Goal: Transaction & Acquisition: Purchase product/service

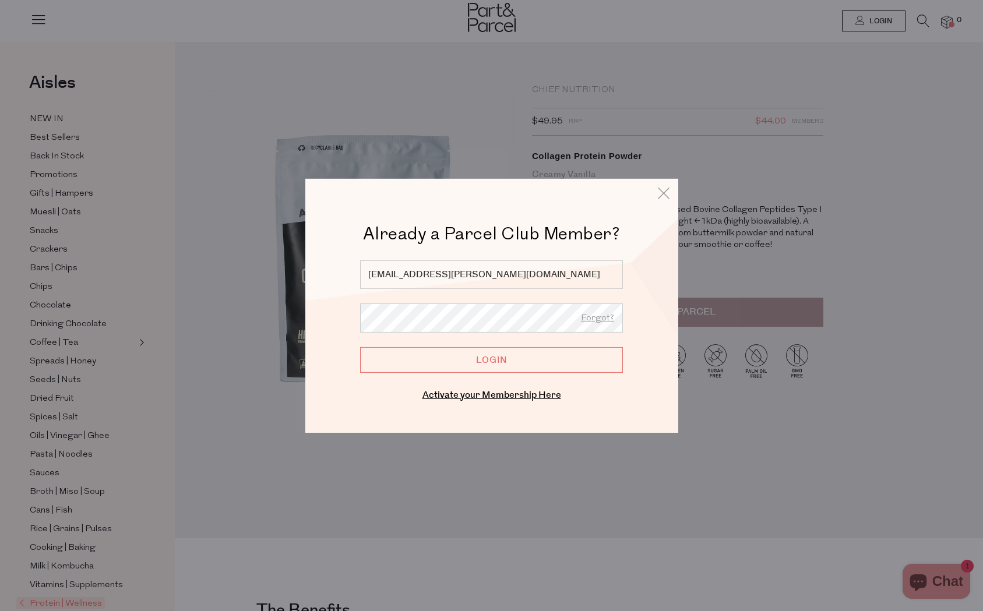
click at [491, 354] on input "Login" at bounding box center [491, 360] width 263 height 26
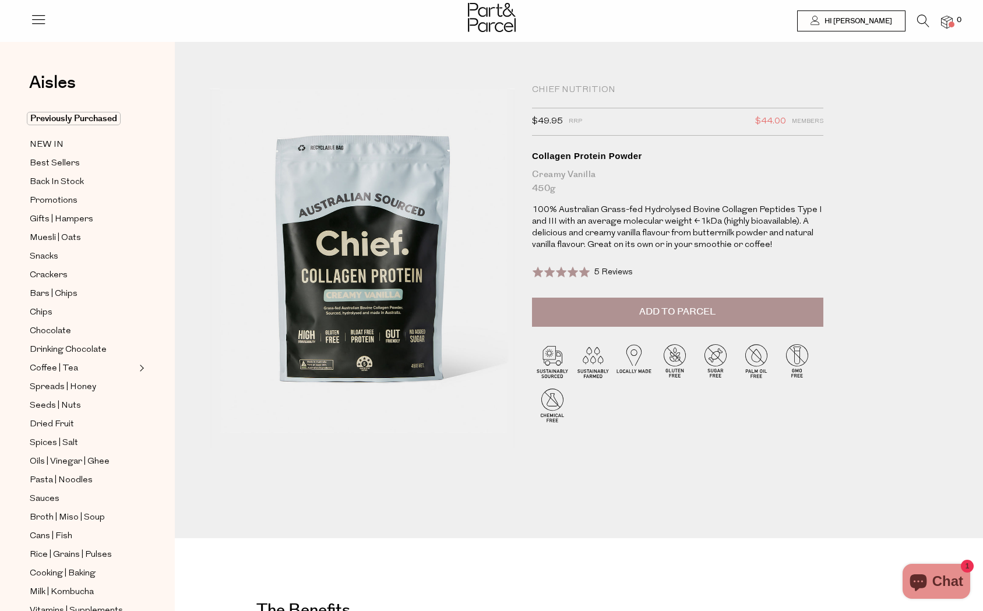
click at [658, 315] on span "Add to Parcel" at bounding box center [677, 311] width 76 height 13
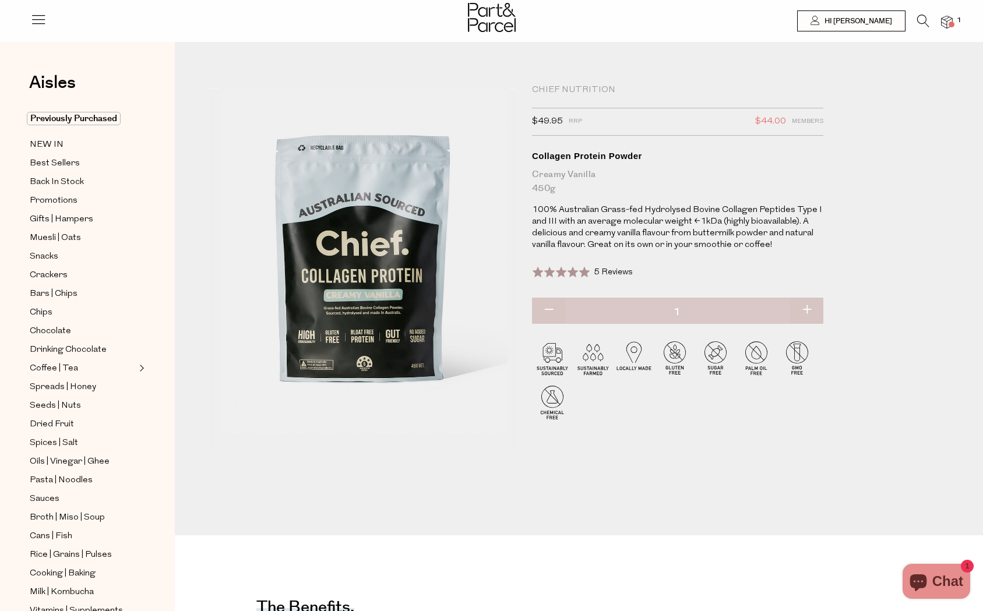
click at [945, 19] on img at bounding box center [947, 22] width 12 height 13
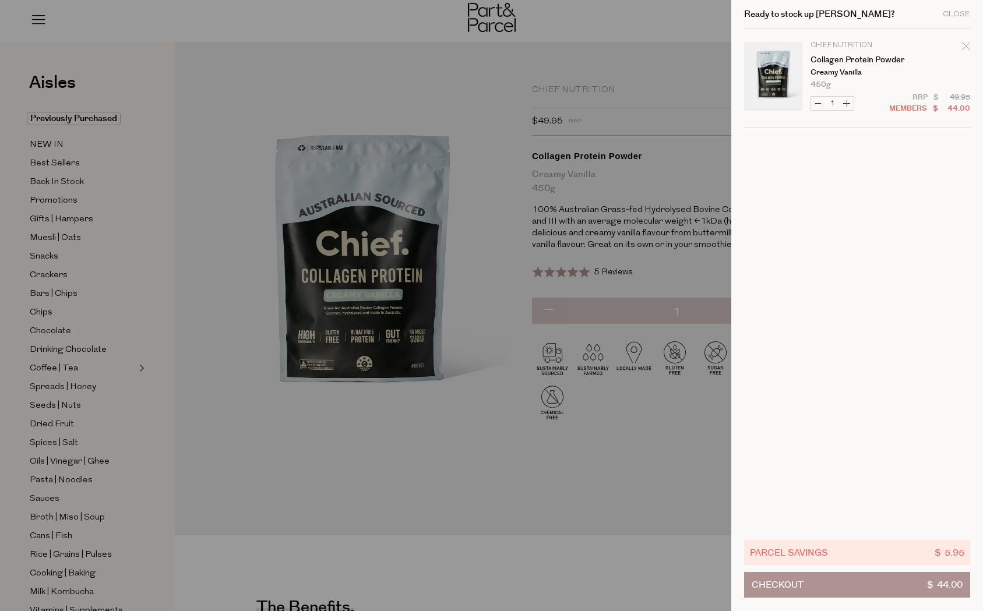
click at [660, 129] on div at bounding box center [491, 305] width 983 height 611
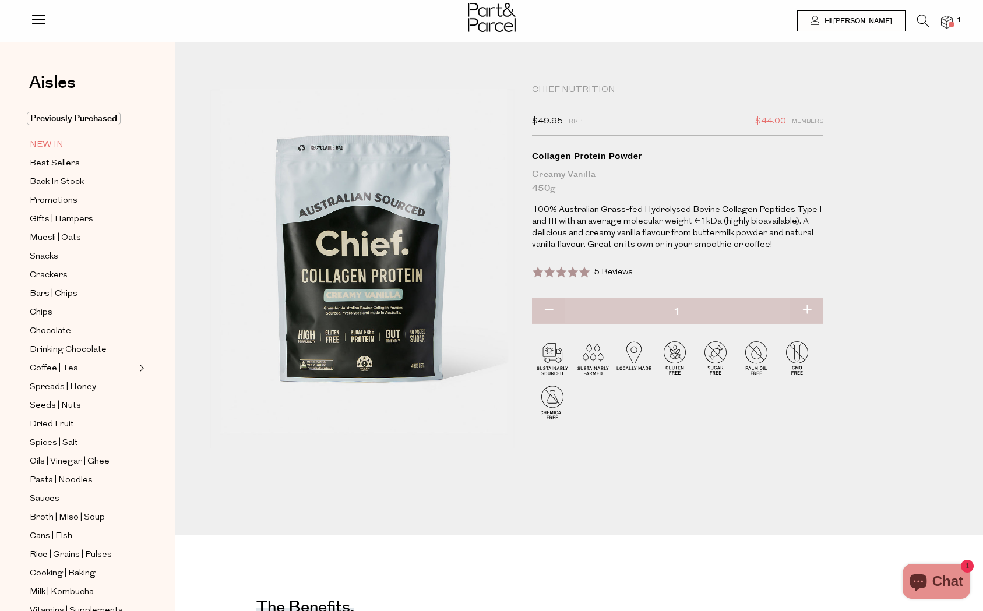
click at [44, 144] on span "NEW IN" at bounding box center [47, 145] width 34 height 14
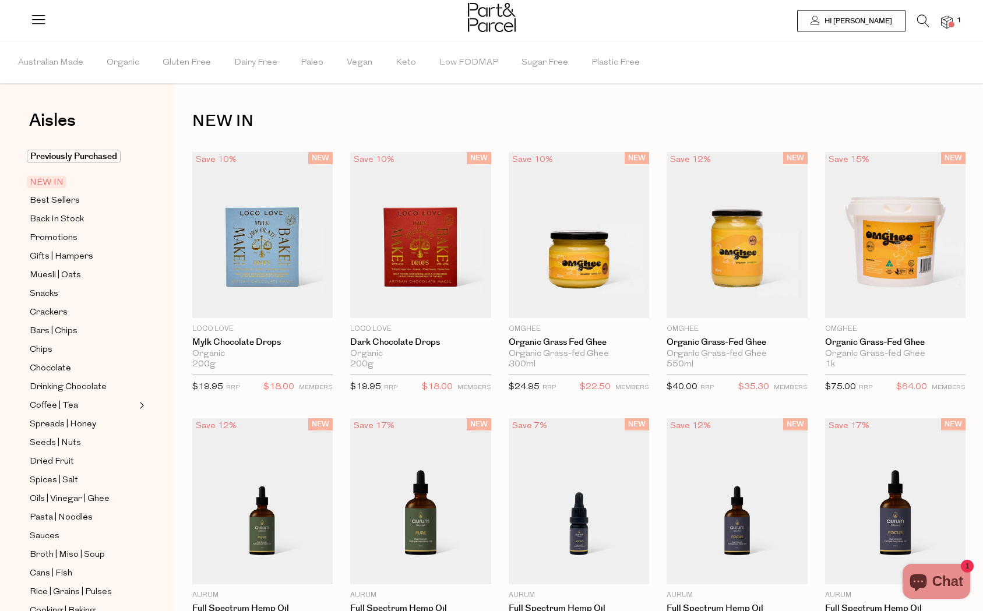
click at [925, 26] on icon at bounding box center [923, 21] width 12 height 13
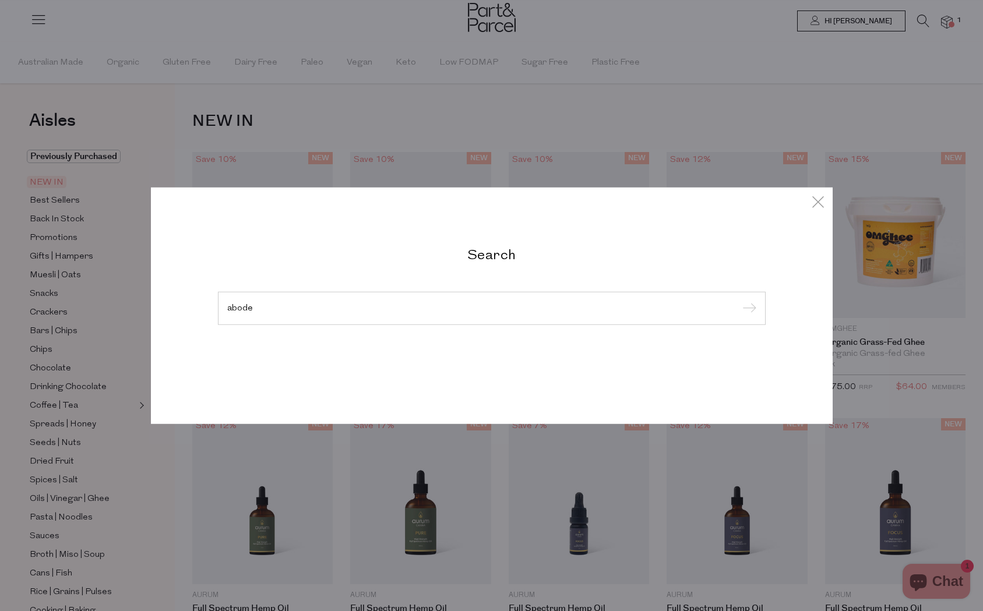
type input "abode"
click at [739, 300] on input "submit" at bounding box center [747, 308] width 17 height 17
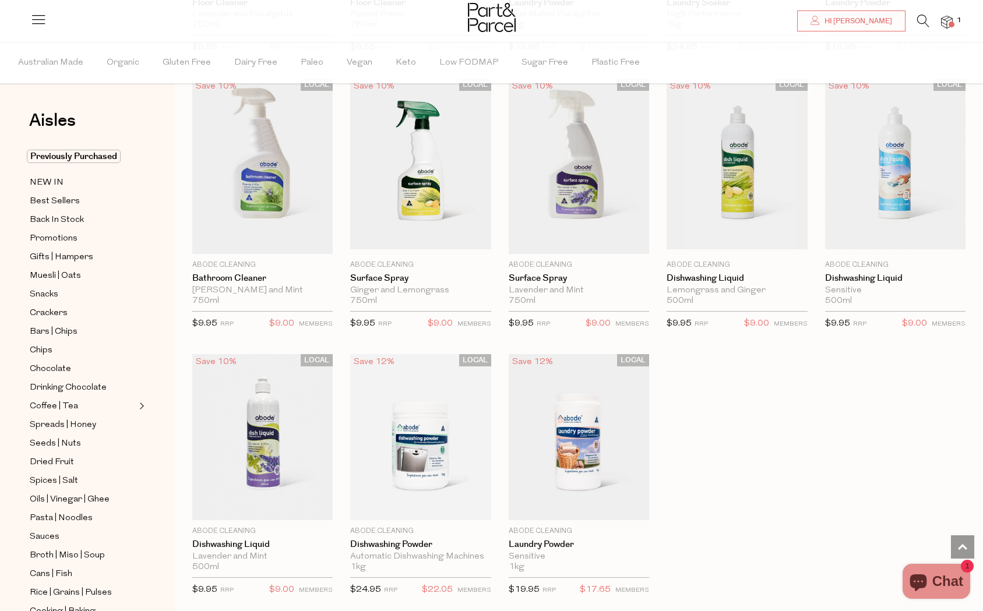
scroll to position [151, 0]
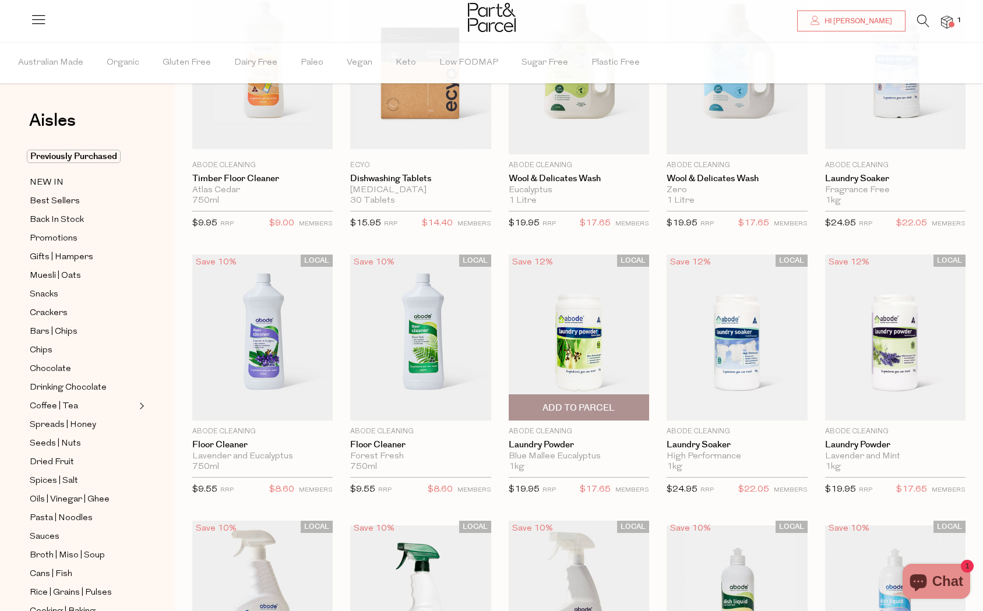
click at [587, 414] on span "Add To Parcel" at bounding box center [578, 407] width 133 height 25
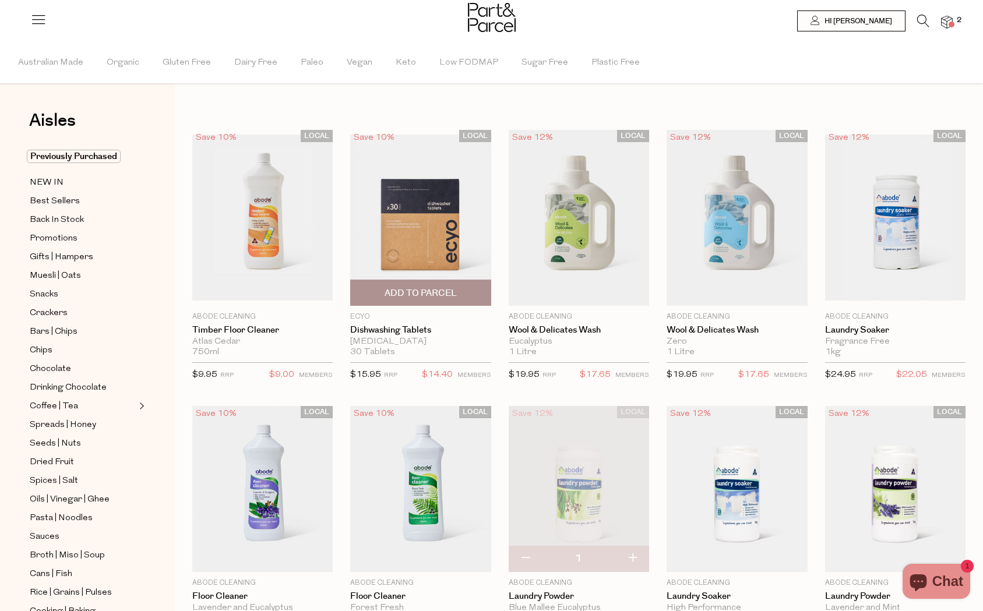
click at [432, 289] on span "Add To Parcel" at bounding box center [420, 293] width 72 height 12
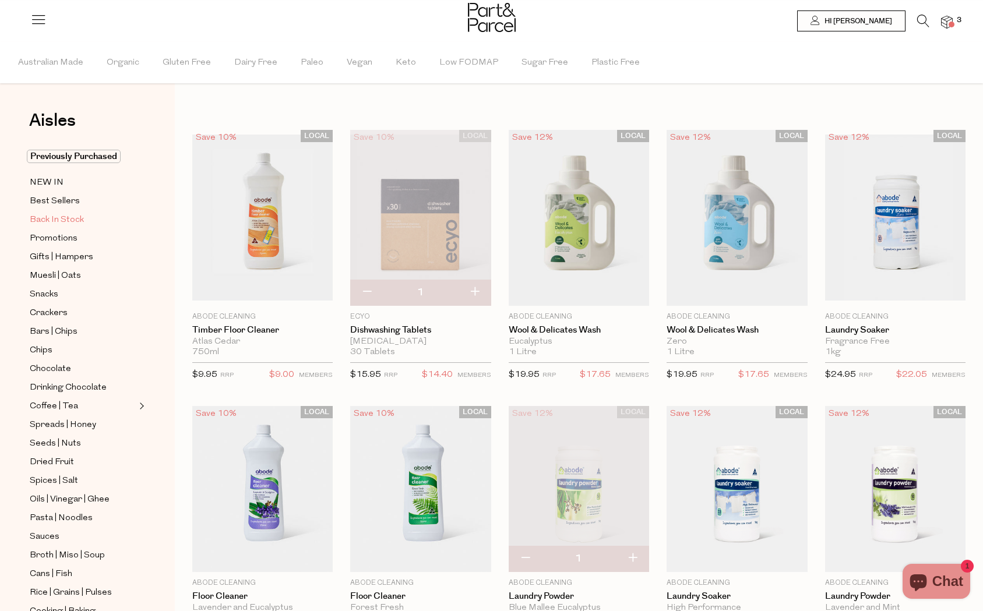
click at [66, 220] on span "Back In Stock" at bounding box center [57, 220] width 54 height 14
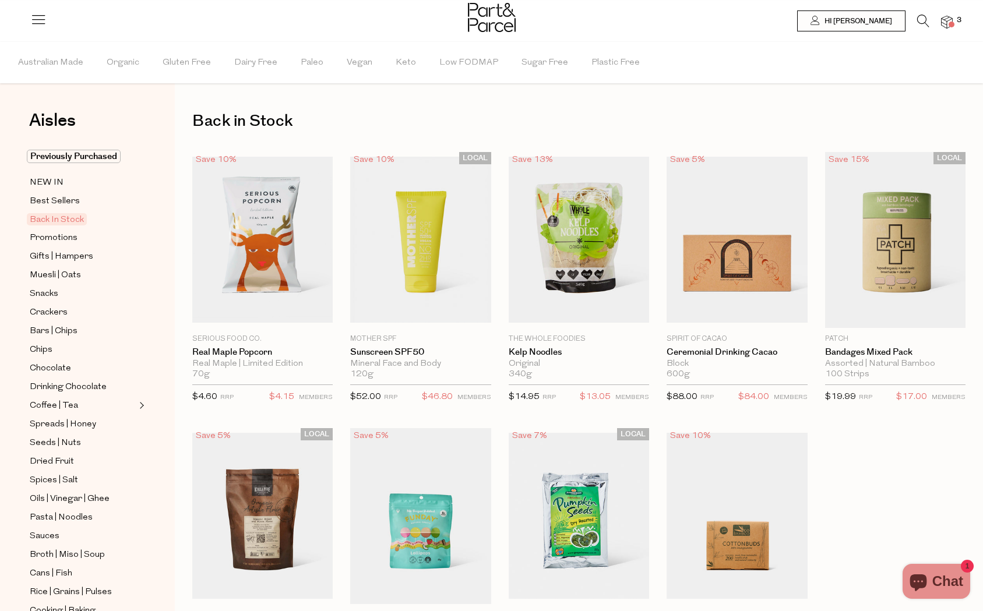
click at [921, 15] on icon at bounding box center [923, 21] width 12 height 13
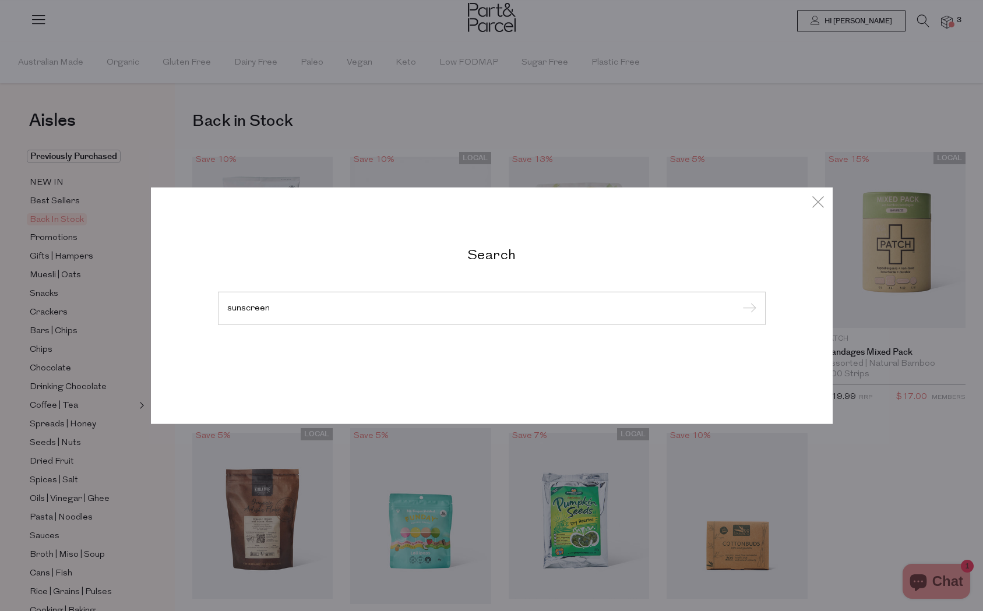
type input "sunscreen"
click at [739, 300] on input "submit" at bounding box center [747, 308] width 17 height 17
